Goal: Task Accomplishment & Management: Manage account settings

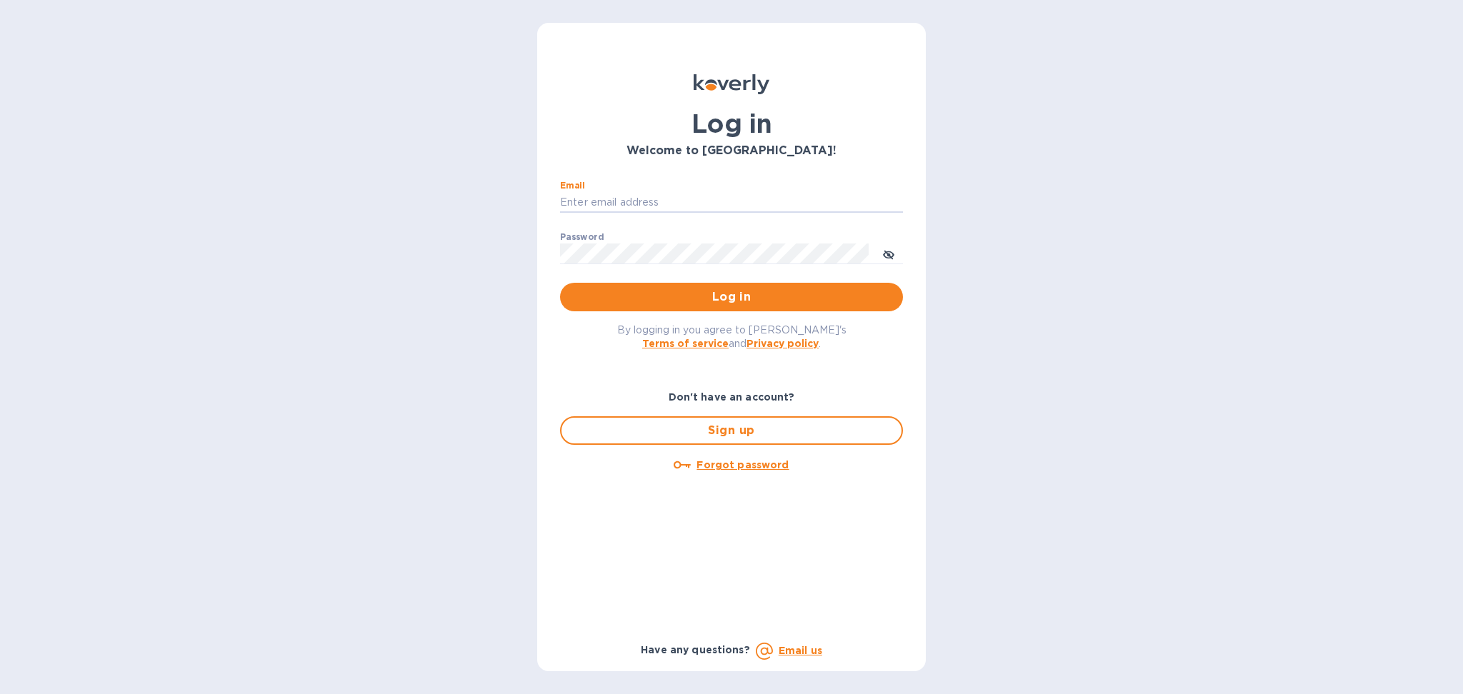
drag, startPoint x: 707, startPoint y: 195, endPoint x: 714, endPoint y: 213, distance: 19.2
click at [707, 195] on input "Email" at bounding box center [731, 202] width 343 height 21
click at [654, 208] on input "Email" at bounding box center [731, 202] width 343 height 21
type input "alexis@lookoutgl.com"
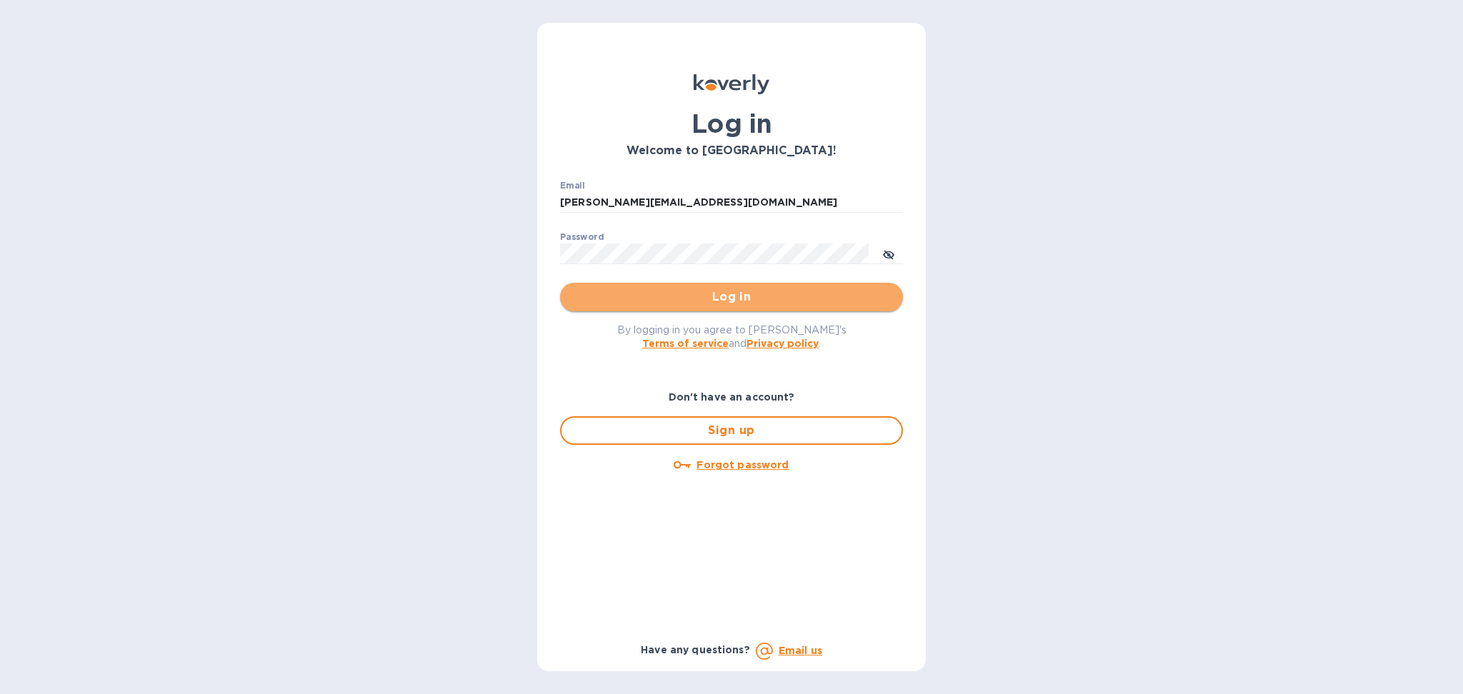
click at [733, 296] on span "Log in" at bounding box center [732, 297] width 320 height 17
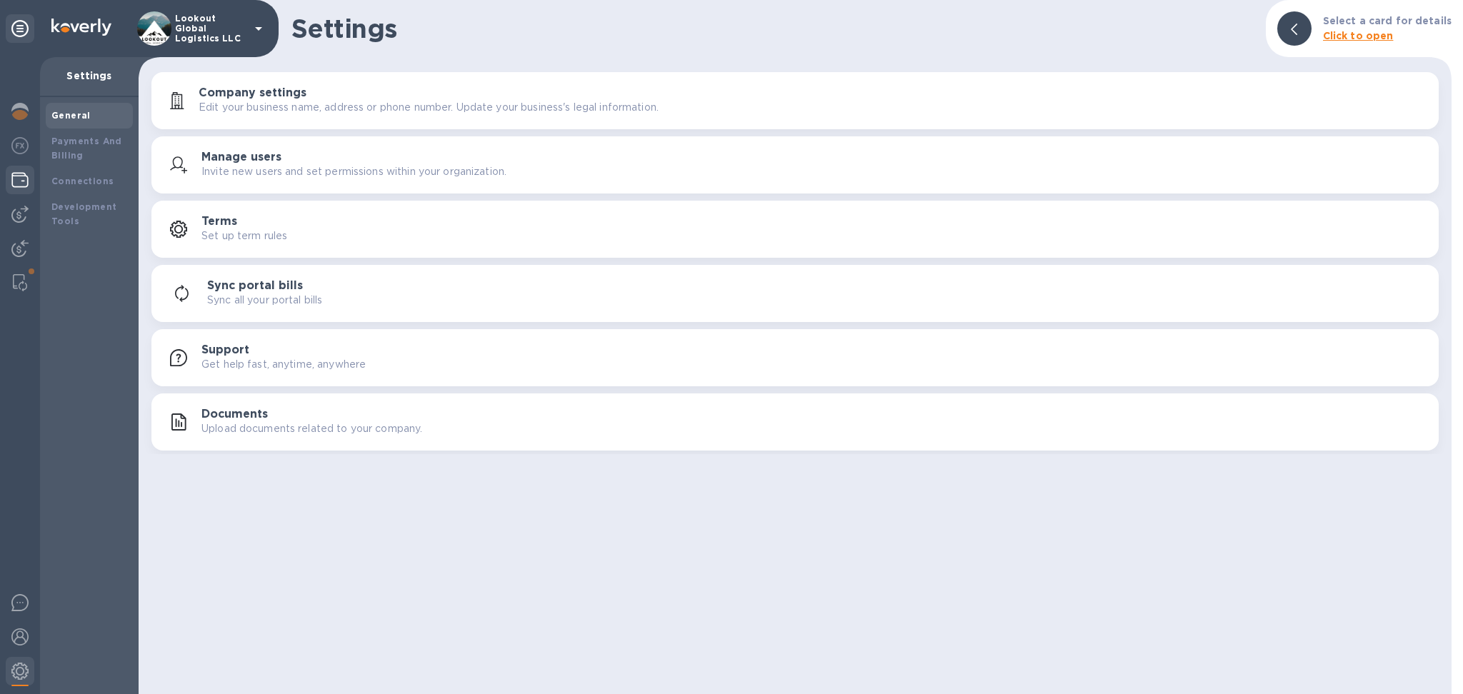
drag, startPoint x: 614, startPoint y: 405, endPoint x: 19, endPoint y: 176, distance: 637.5
click at [19, 176] on img at bounding box center [19, 179] width 17 height 17
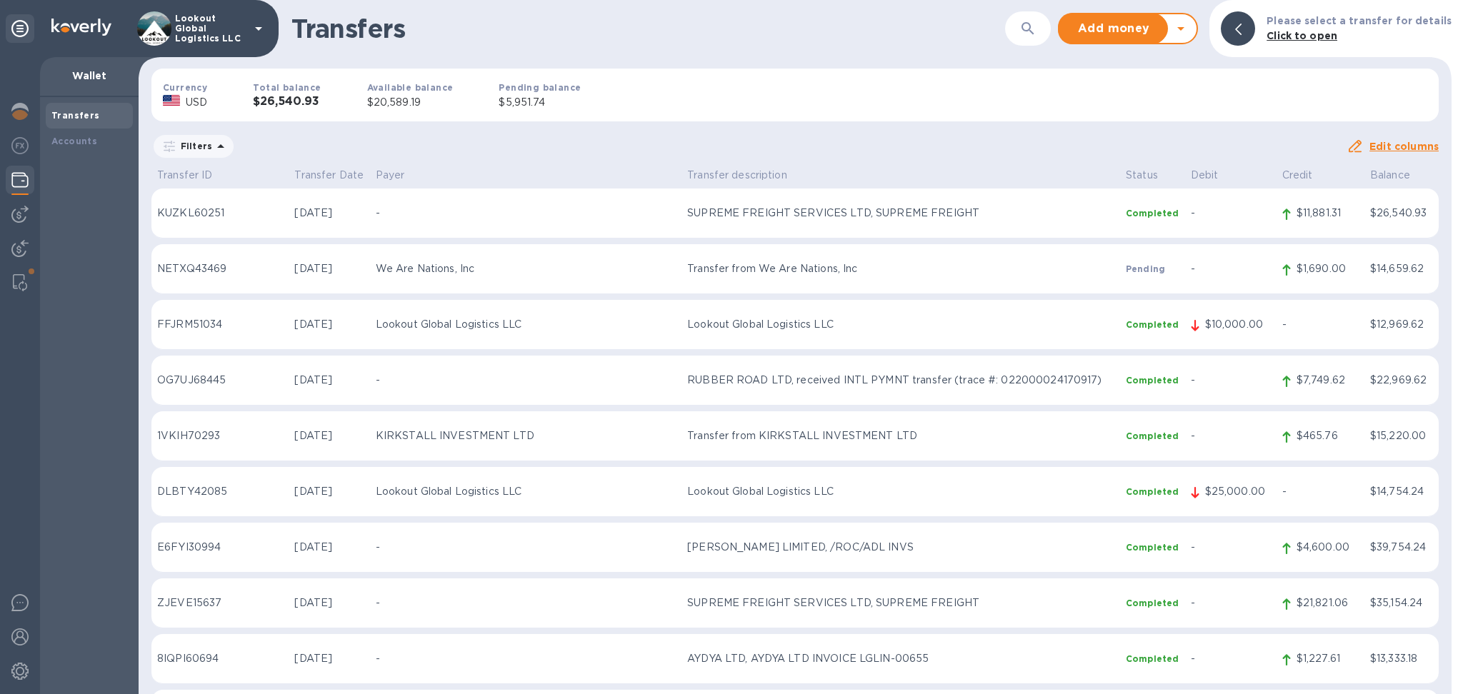
click at [1186, 30] on icon at bounding box center [1180, 28] width 17 height 17
click at [1107, 89] on b "Withdraw money" at bounding box center [1128, 94] width 92 height 11
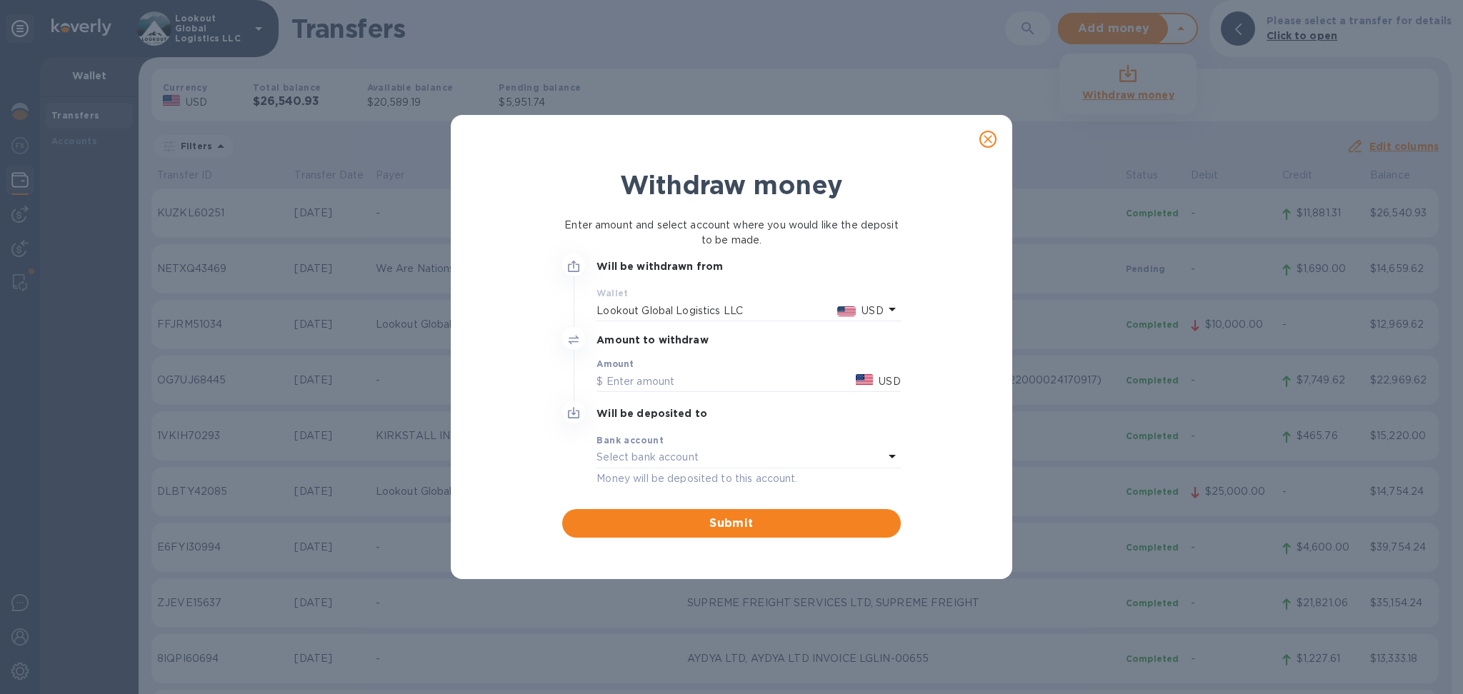
click at [659, 364] on div "Amount USD" at bounding box center [749, 375] width 304 height 33
click at [629, 383] on input "text" at bounding box center [724, 381] width 254 height 21
type input "15,000"
click at [737, 453] on div "Select bank account" at bounding box center [740, 458] width 286 height 20
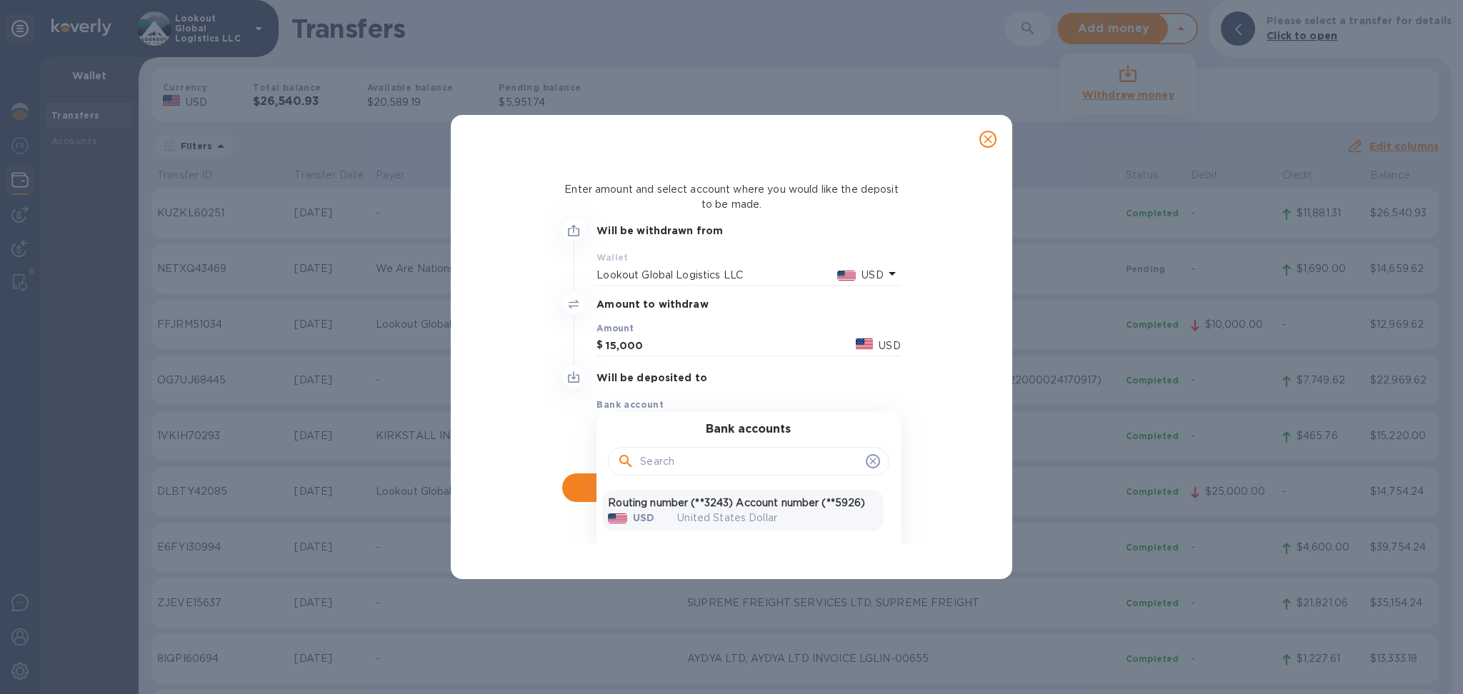
scroll to position [61, 0]
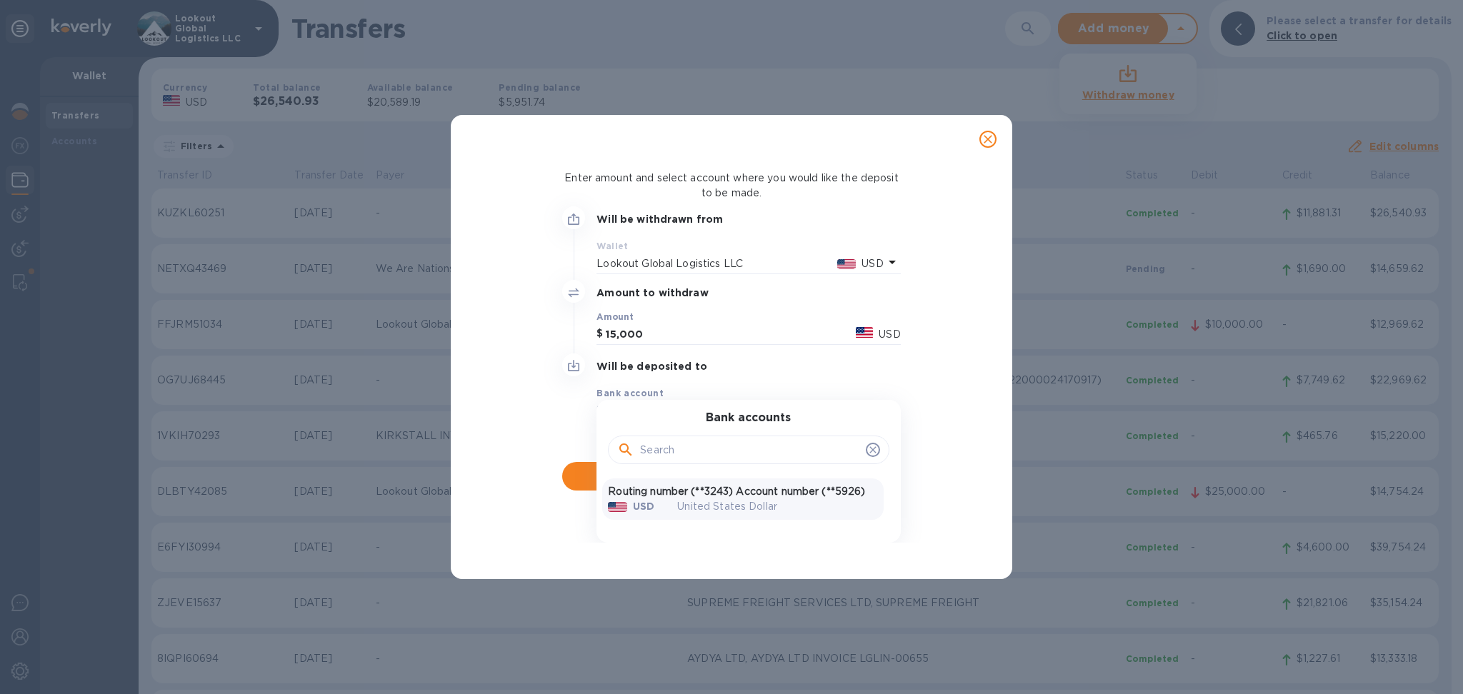
click at [730, 516] on div "United States Dollar" at bounding box center [777, 507] width 223 height 38
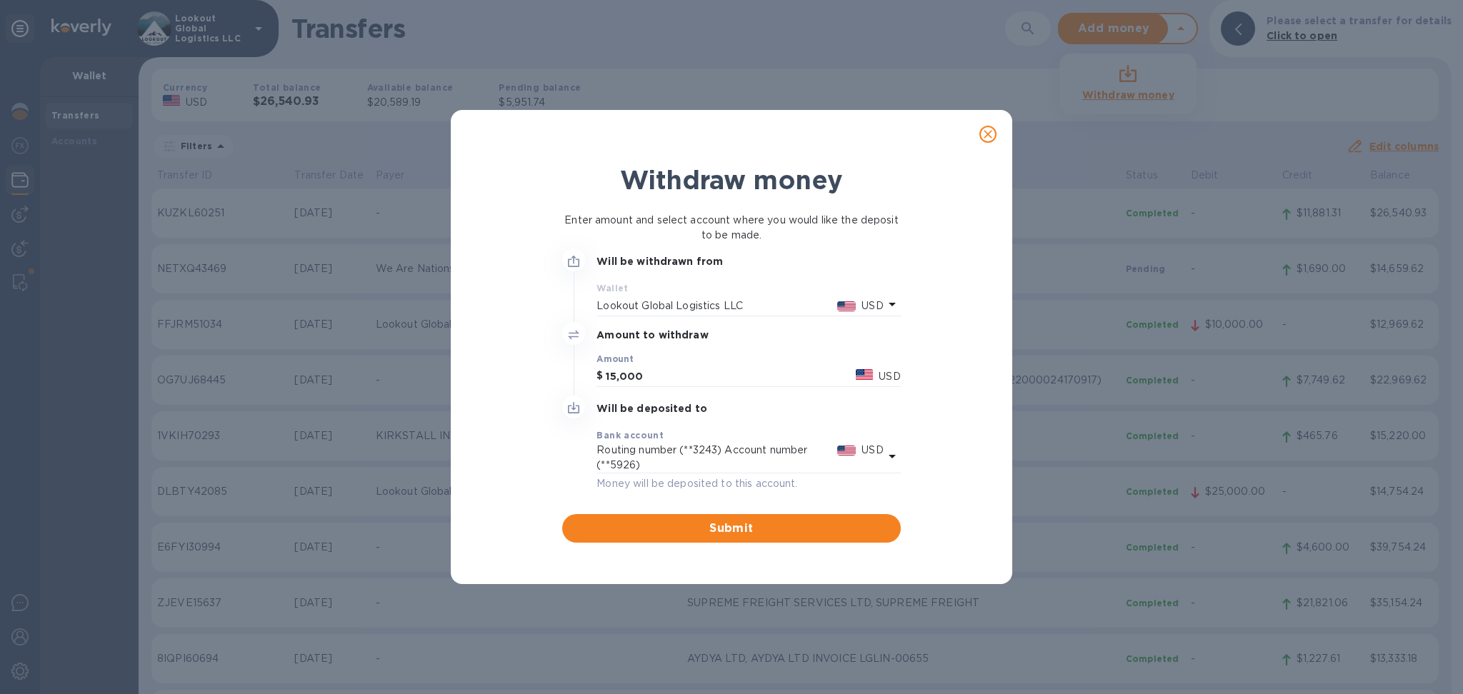
scroll to position [0, 0]
click at [669, 527] on span "Submit" at bounding box center [731, 528] width 315 height 17
